Goal: Information Seeking & Learning: Learn about a topic

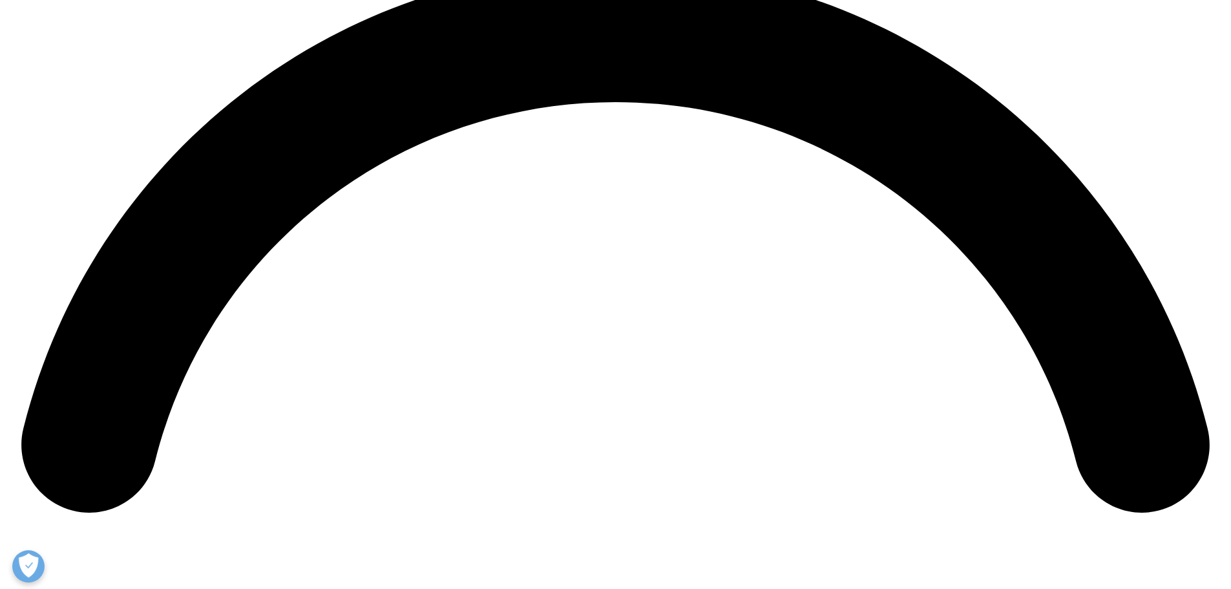
scroll to position [2585, 0]
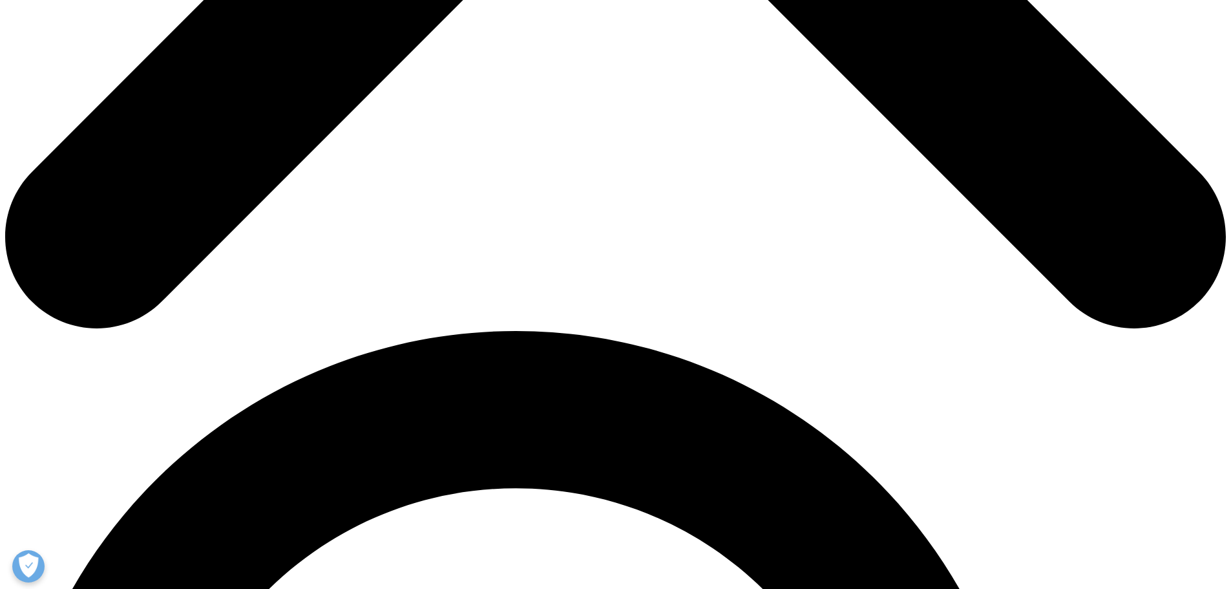
scroll to position [1034, 0]
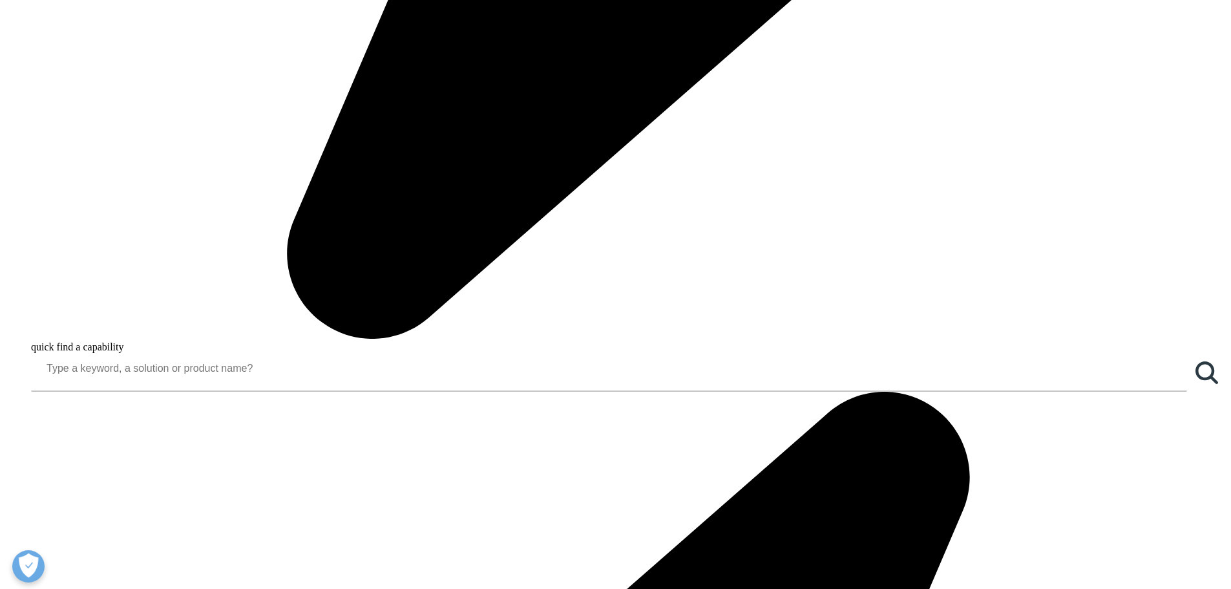
scroll to position [1357, 0]
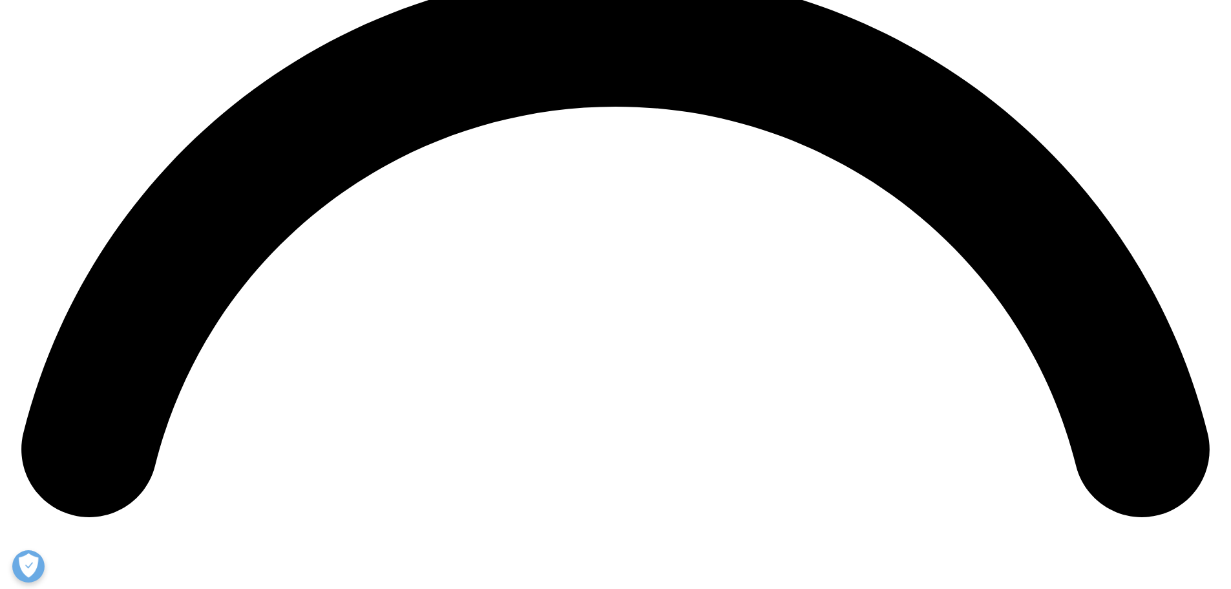
scroll to position [2456, 0]
